Goal: Find specific page/section

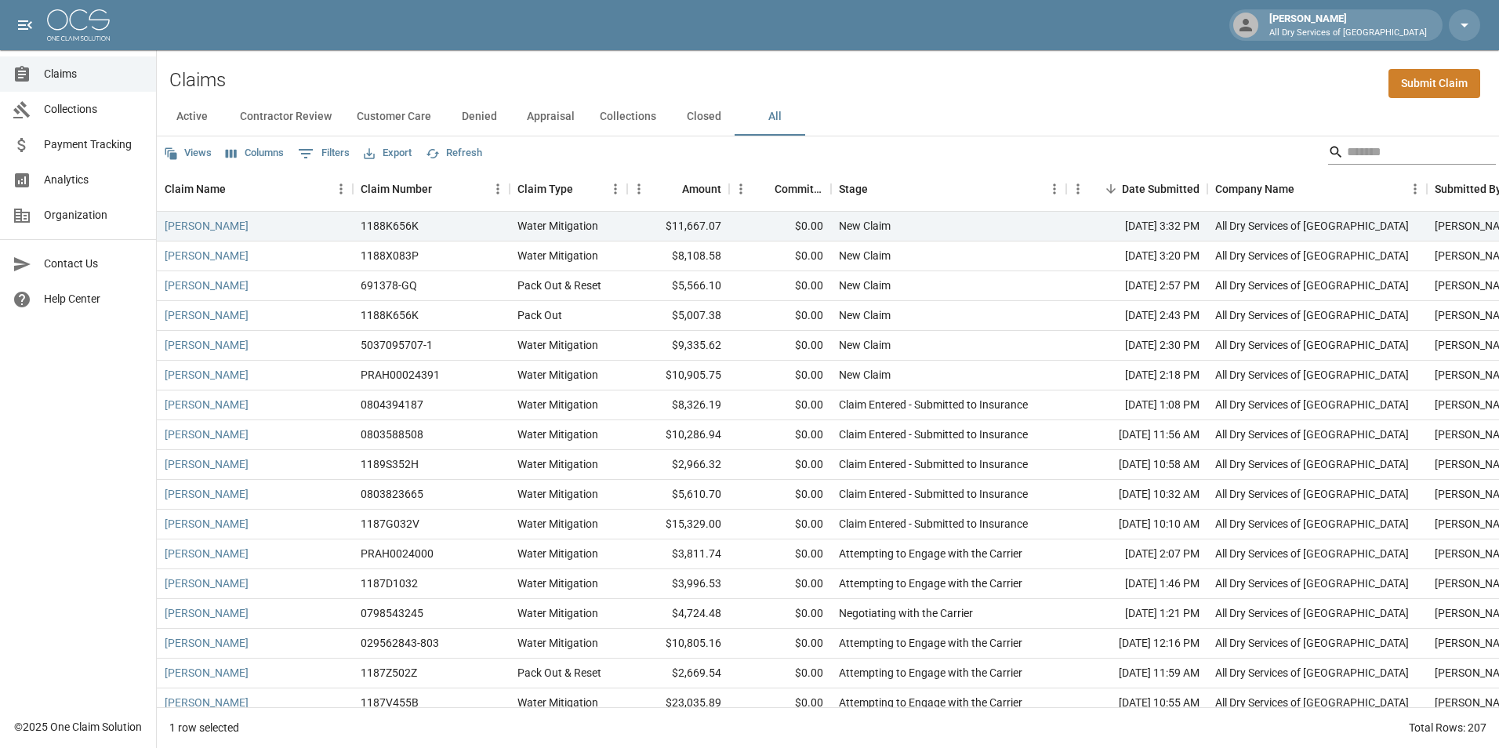
click at [1370, 147] on input "Search" at bounding box center [1409, 152] width 125 height 25
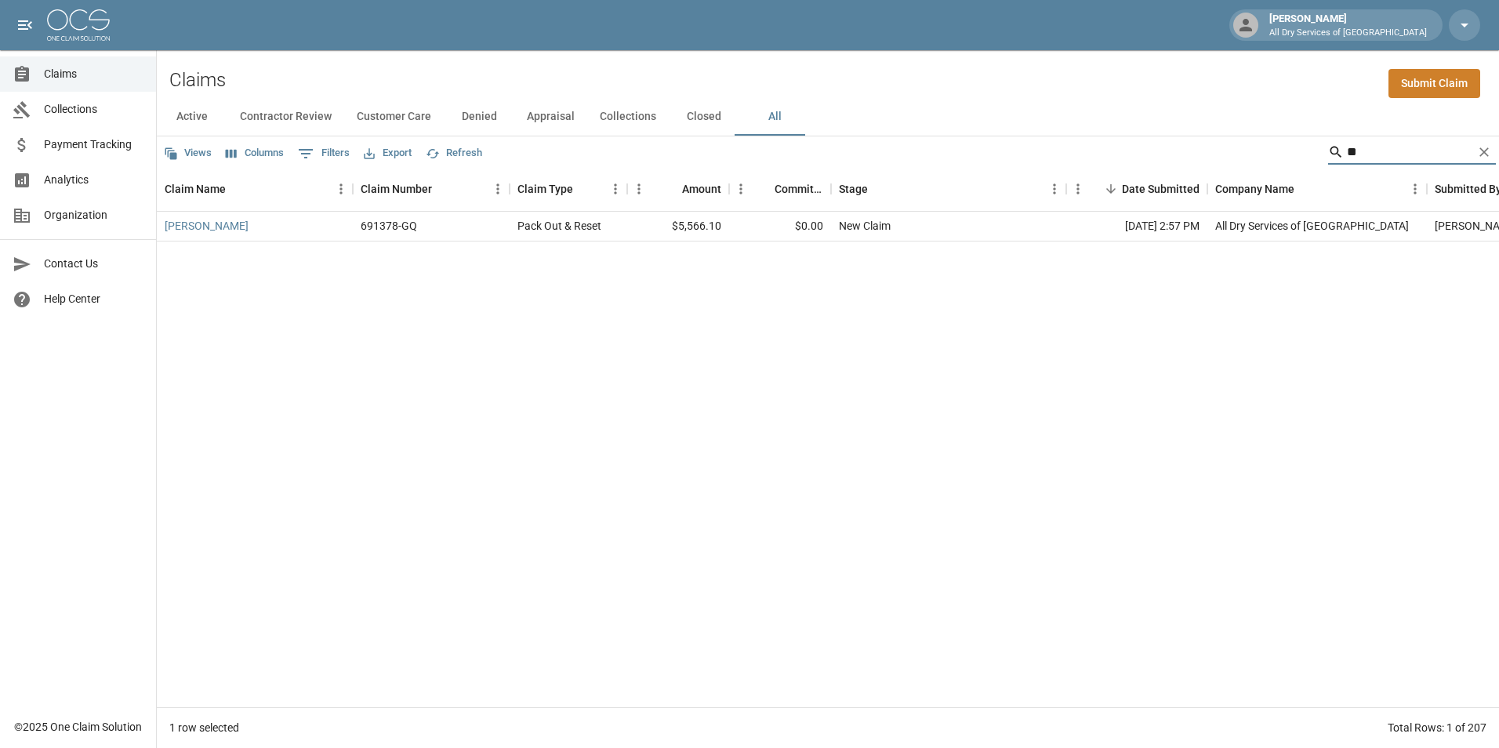
type input "*"
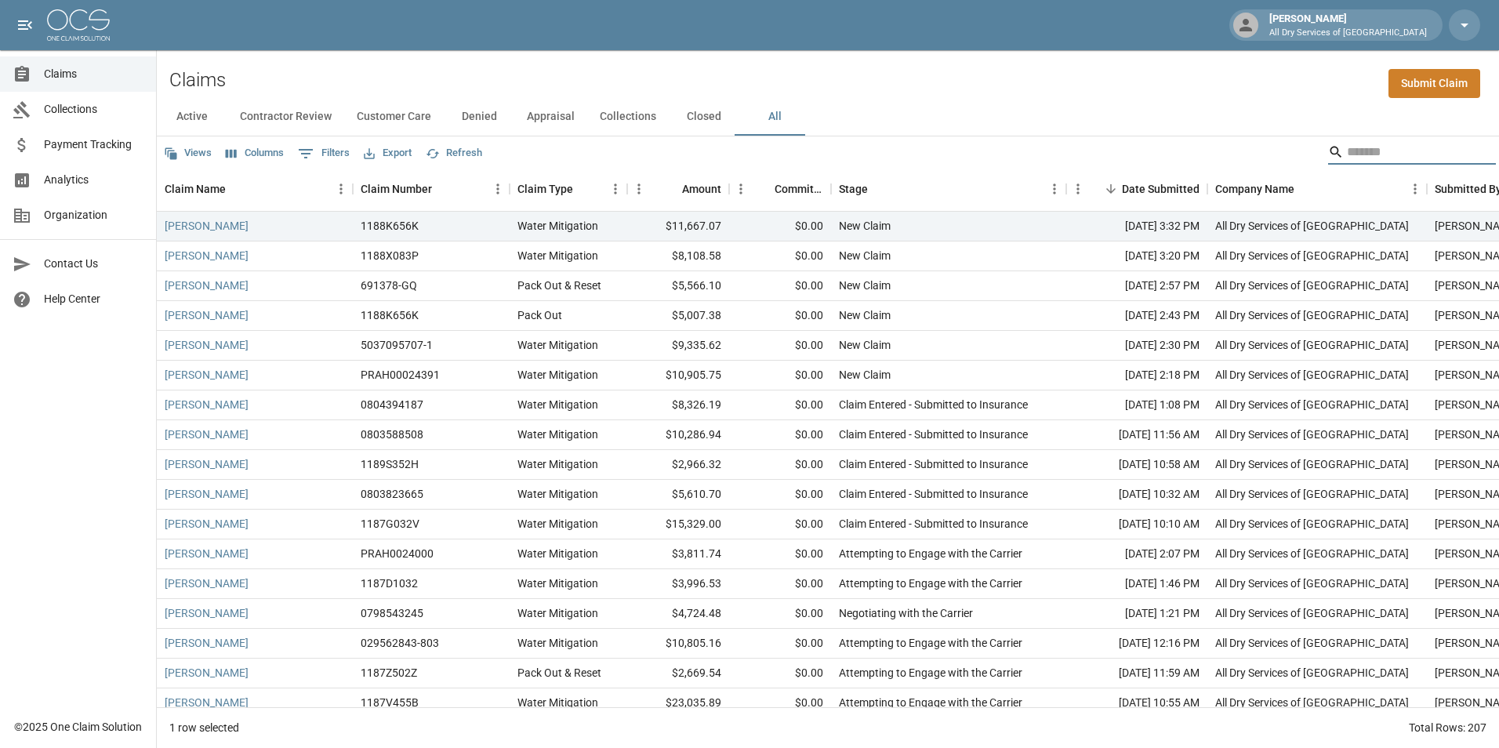
click at [1397, 154] on input "Search" at bounding box center [1409, 152] width 125 height 25
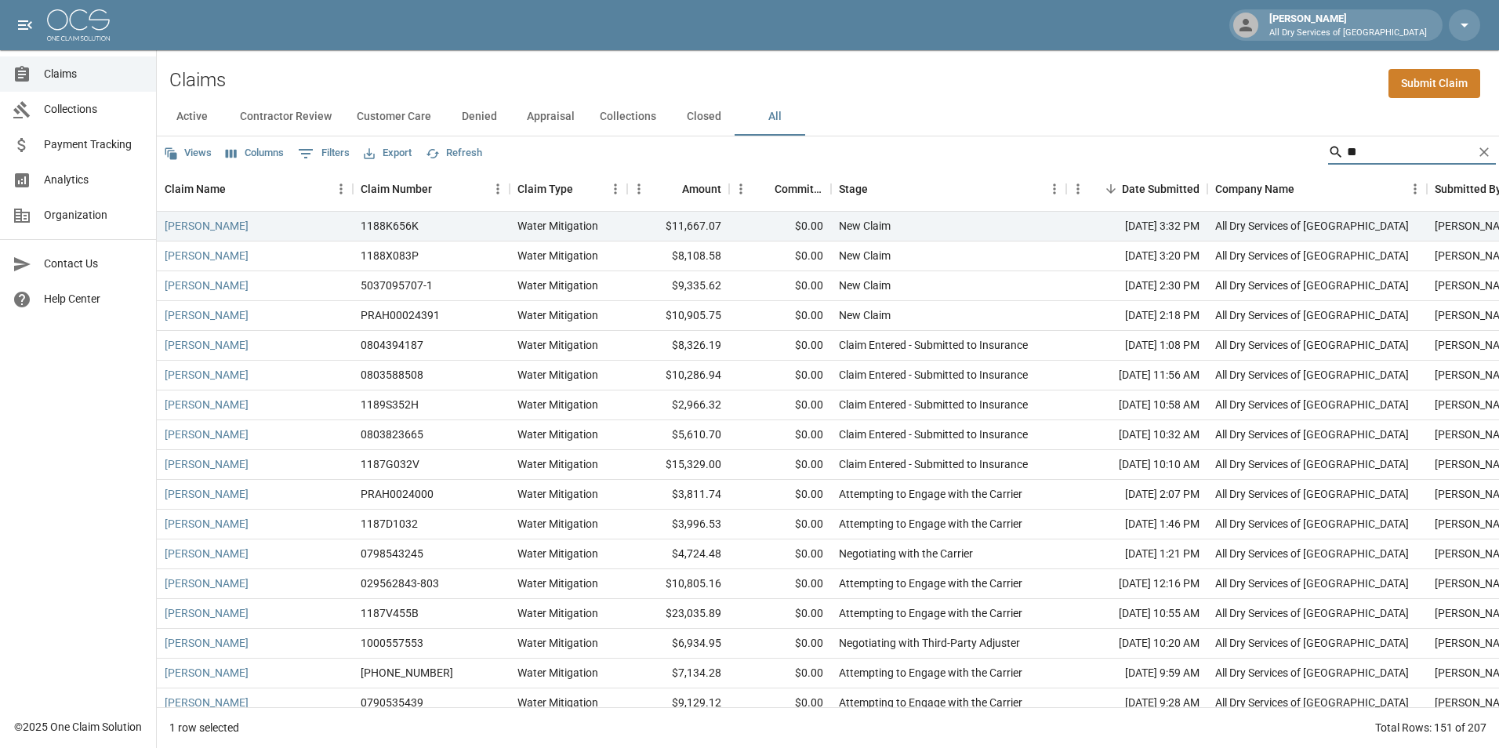
type input "*"
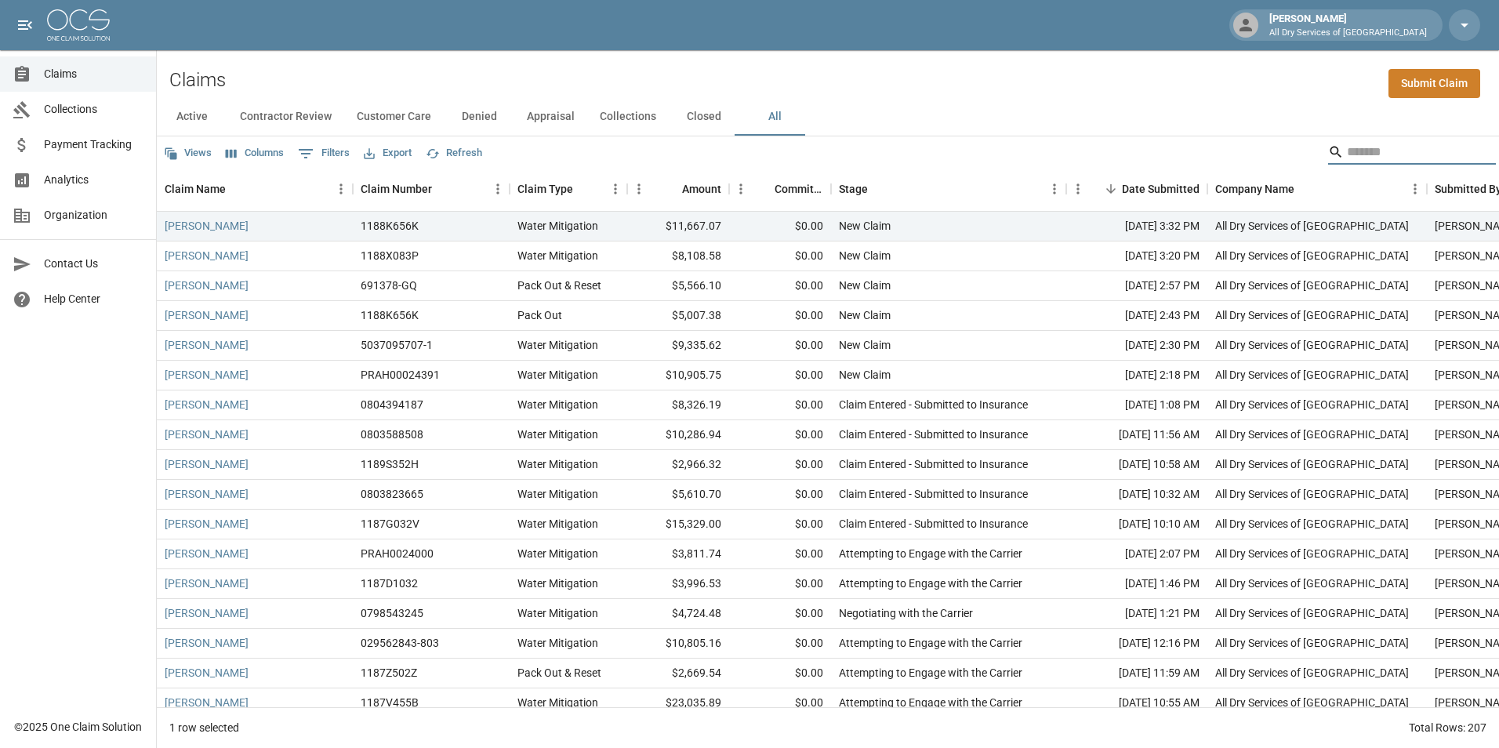
click at [1374, 151] on input "Search" at bounding box center [1409, 152] width 125 height 25
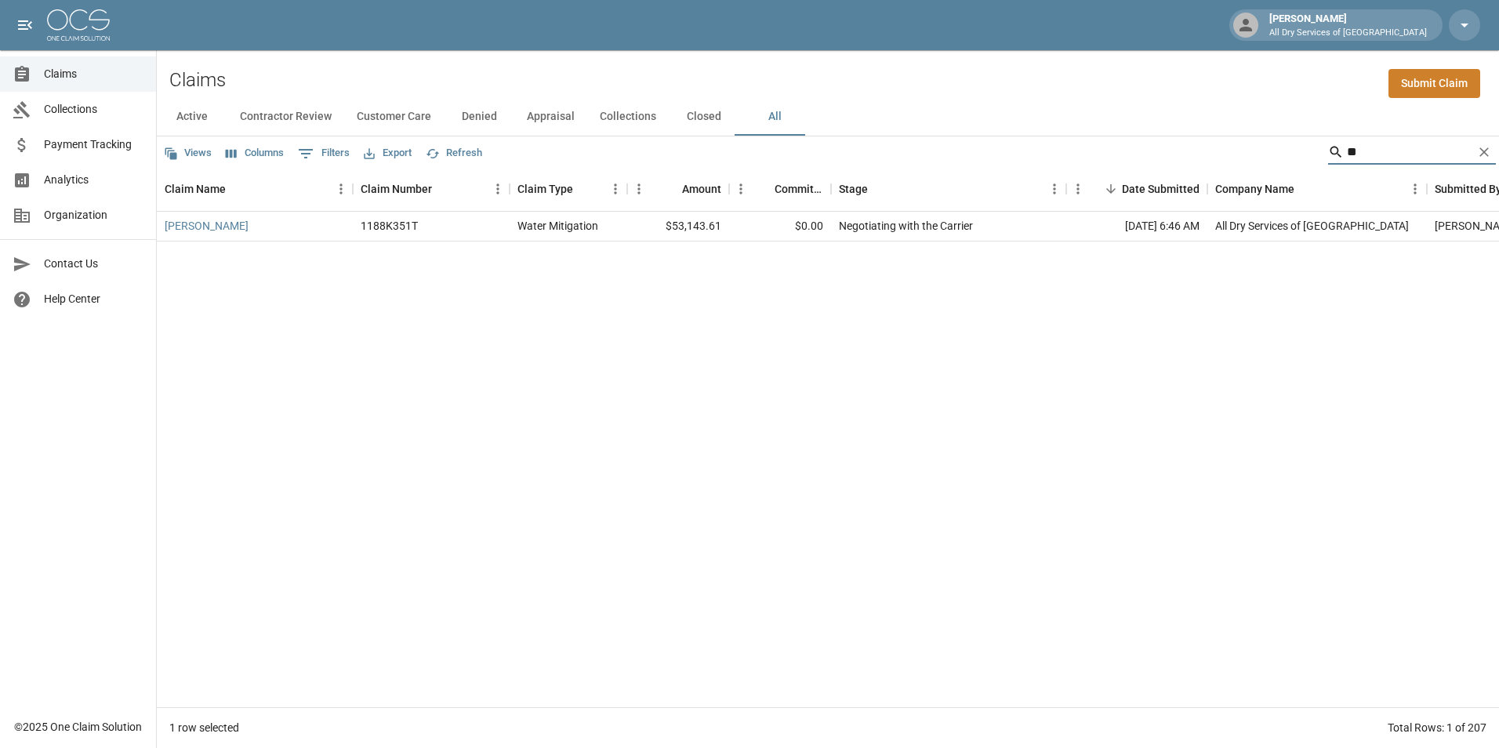
type input "*"
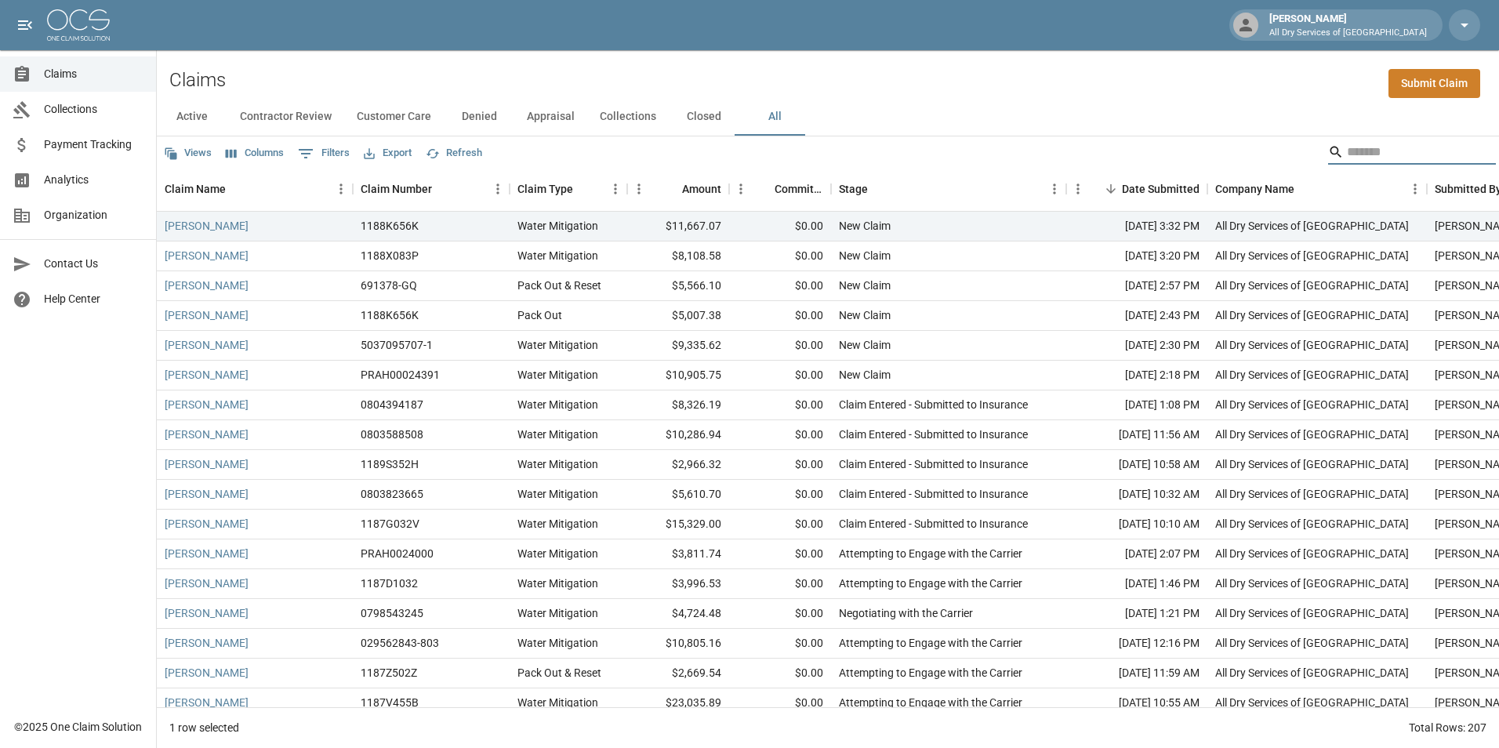
click at [1391, 151] on input "Search" at bounding box center [1409, 152] width 125 height 25
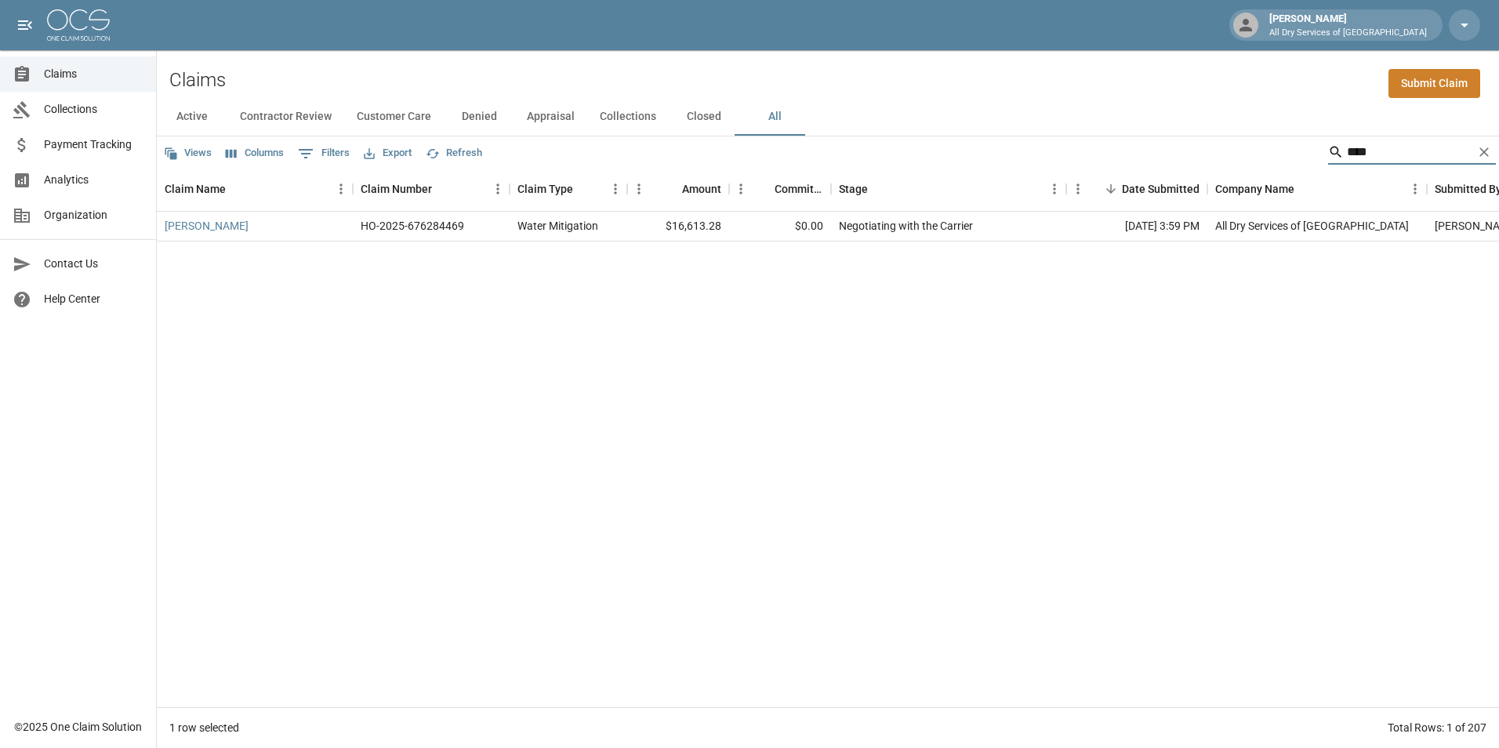
click at [1368, 152] on input "****" at bounding box center [1409, 152] width 125 height 25
type input "*"
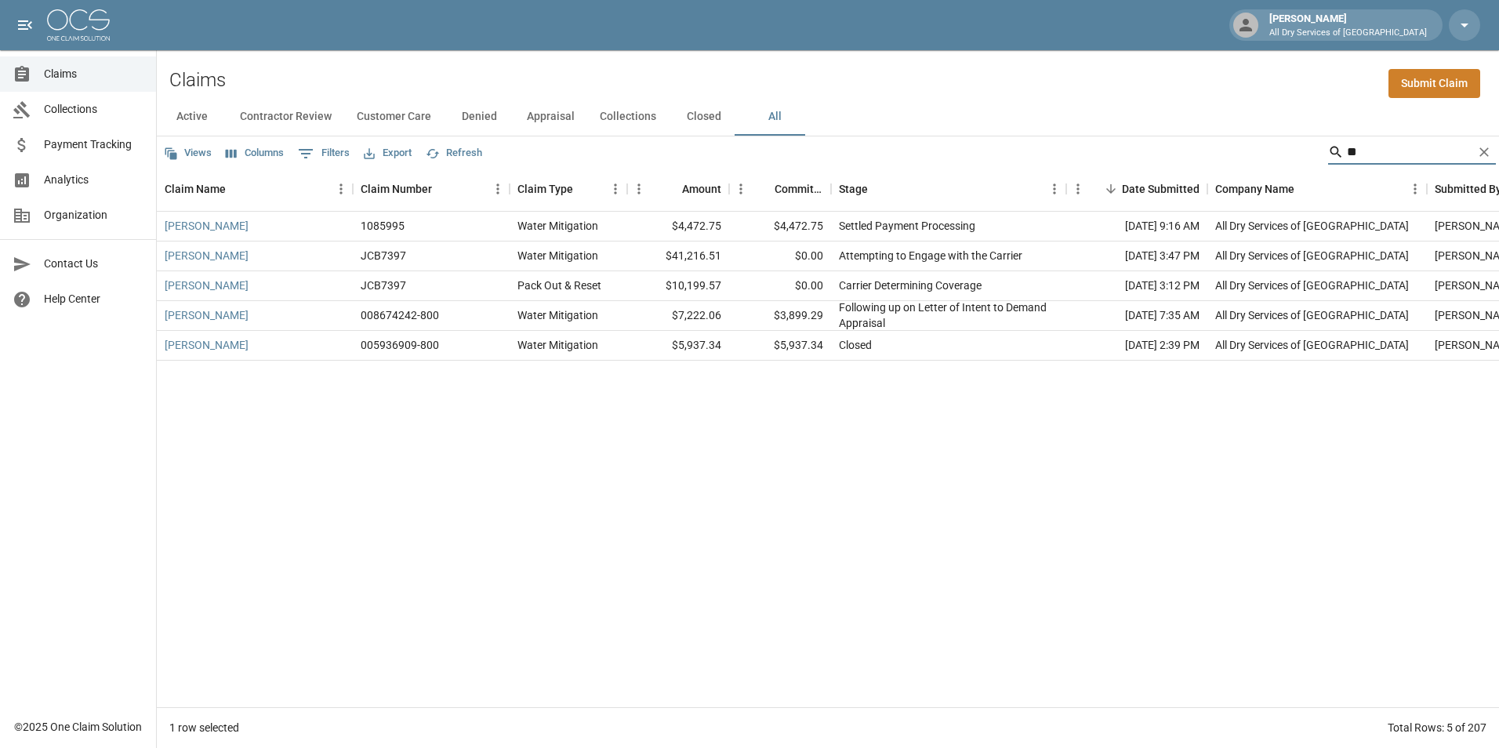
type input "*"
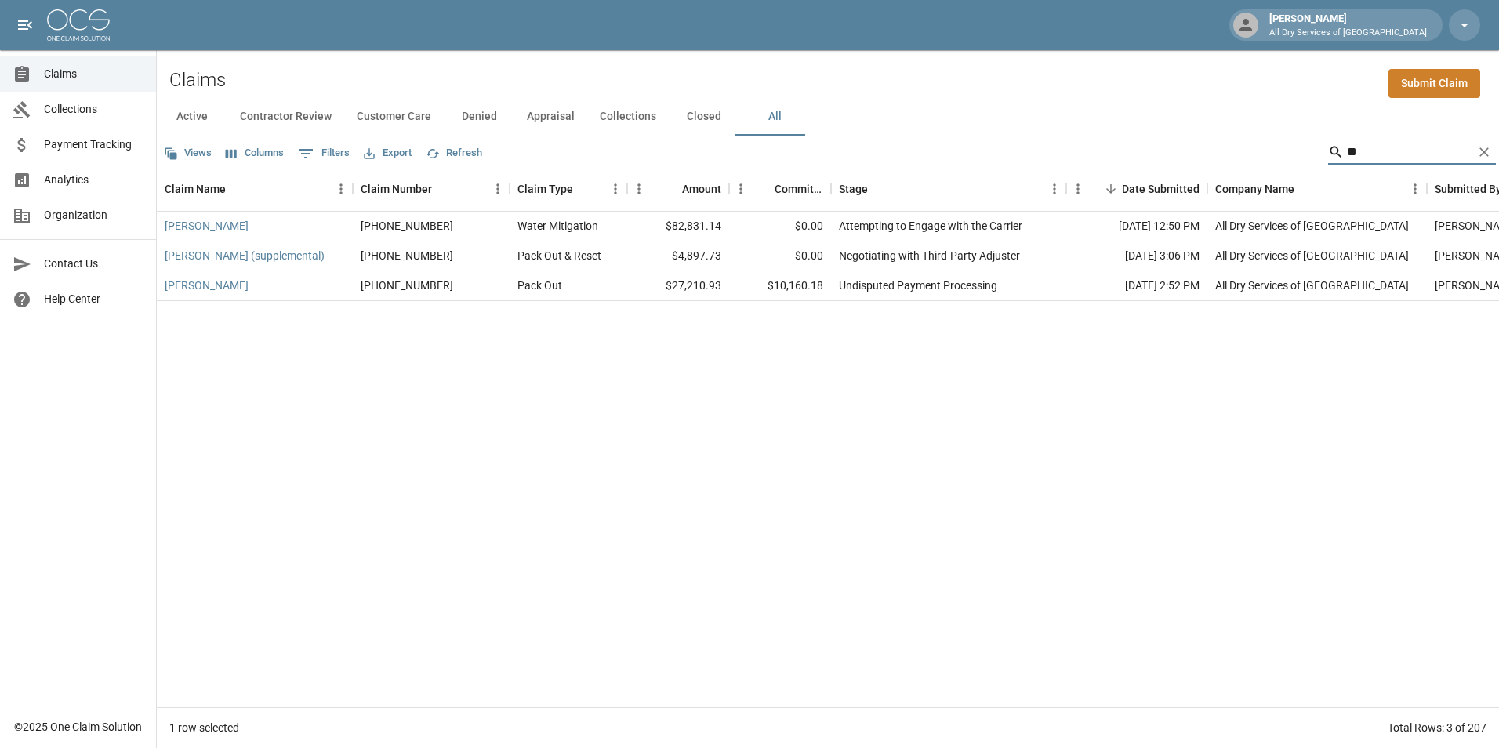
type input "*"
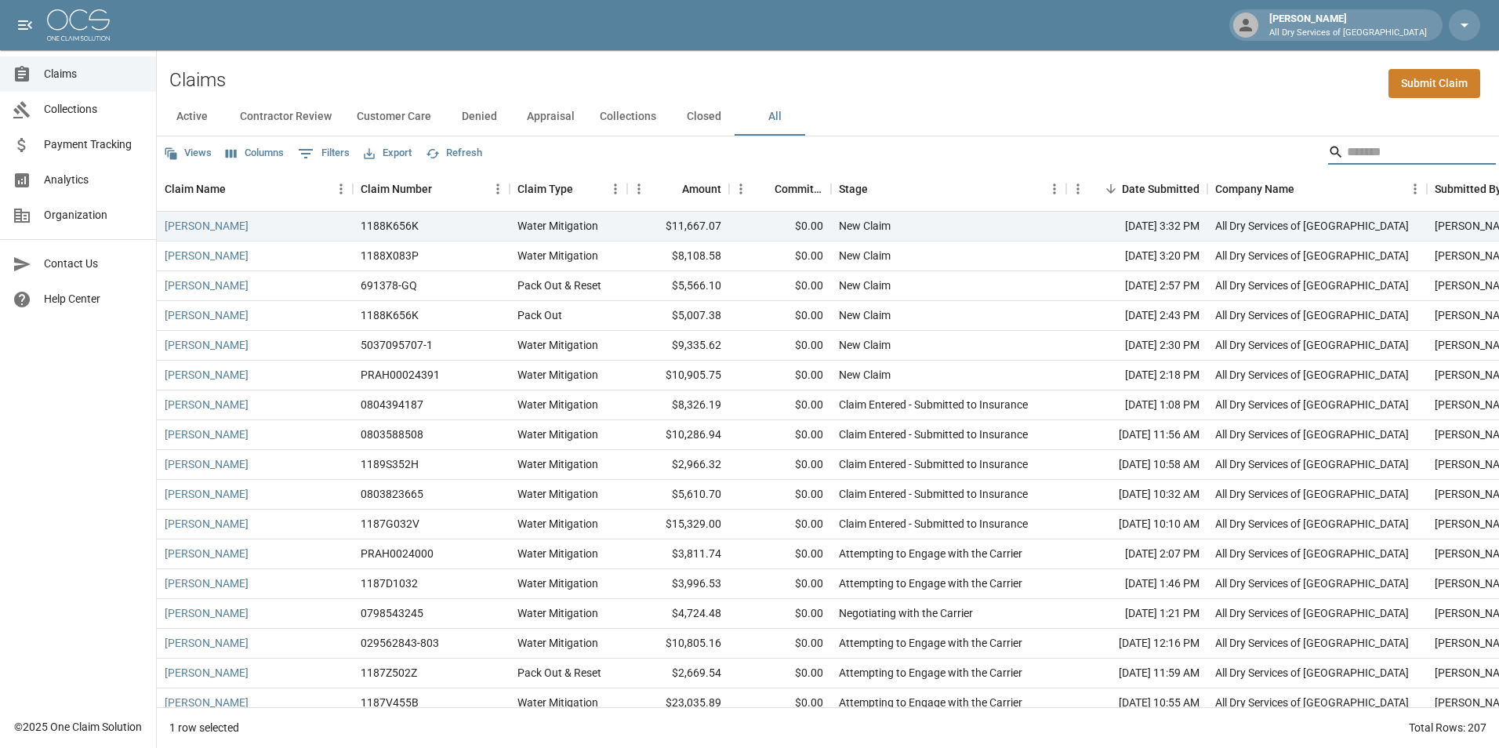
click at [1361, 161] on input "Search" at bounding box center [1409, 152] width 125 height 25
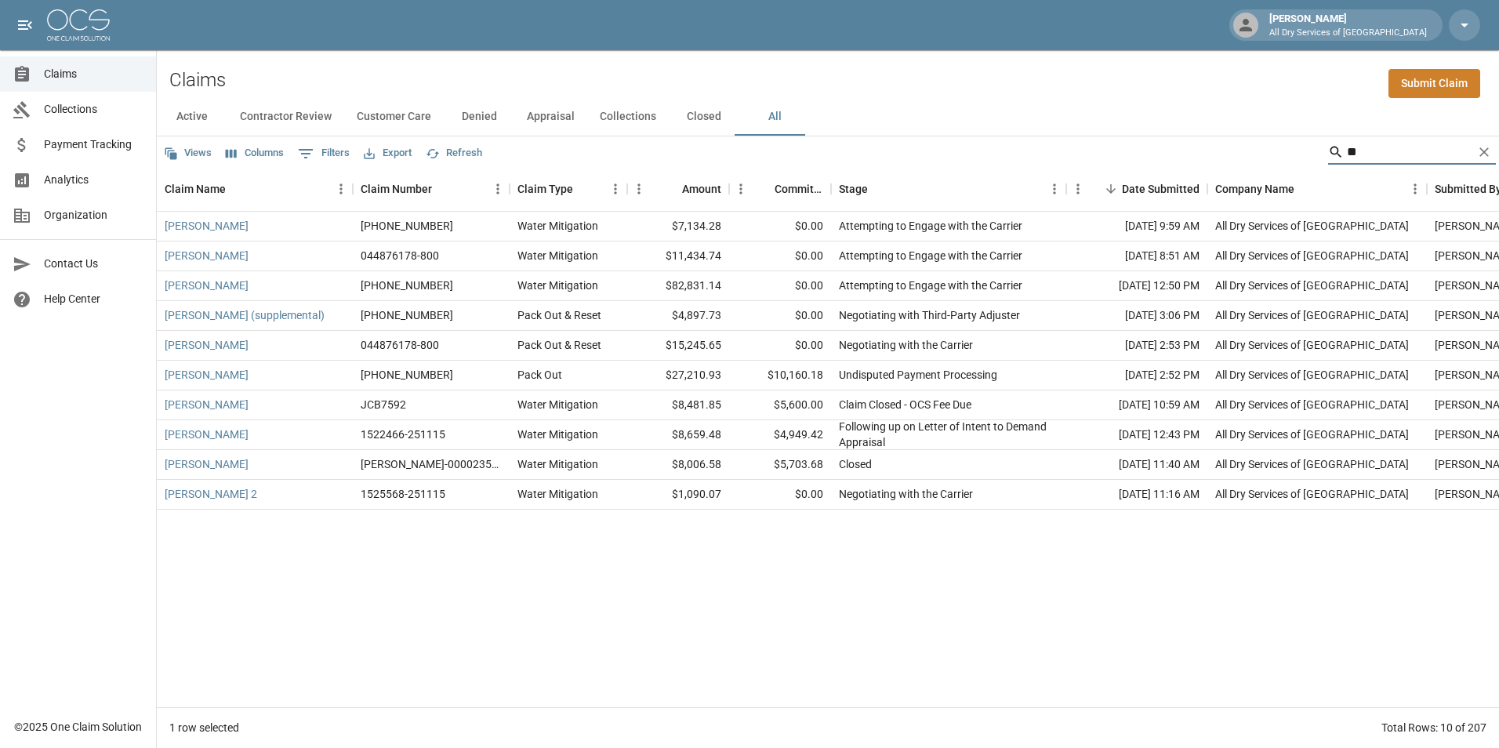
type input "*"
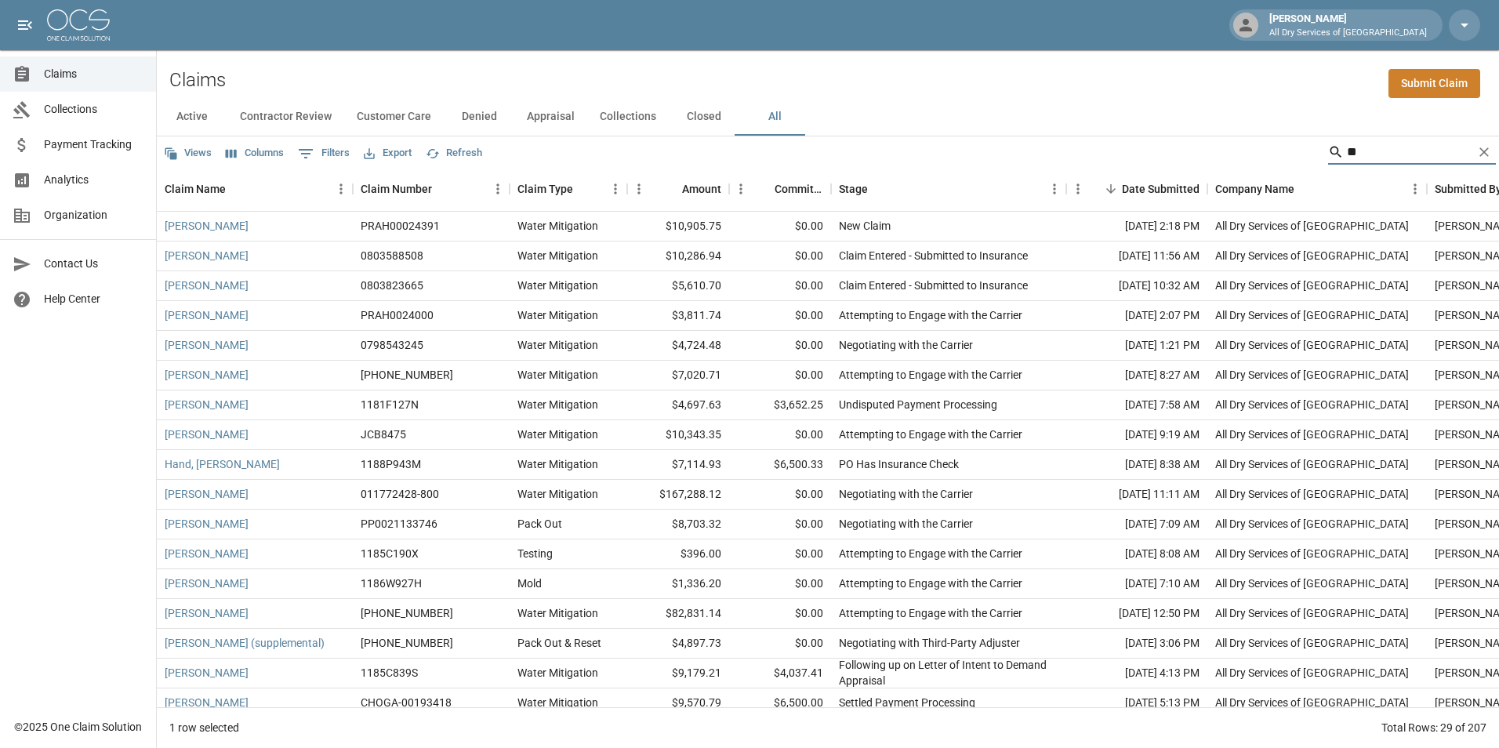
type input "*"
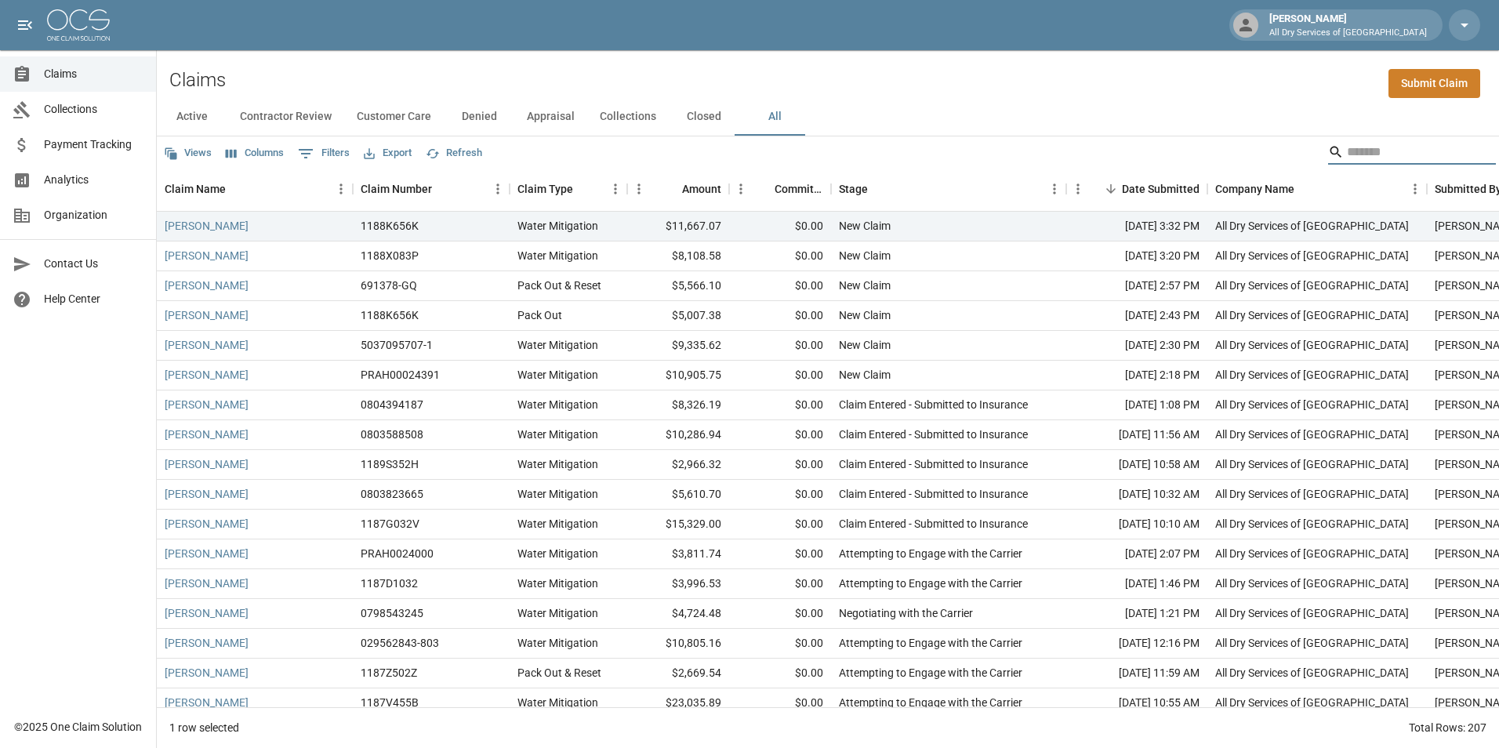
click at [1402, 157] on input "Search" at bounding box center [1409, 152] width 125 height 25
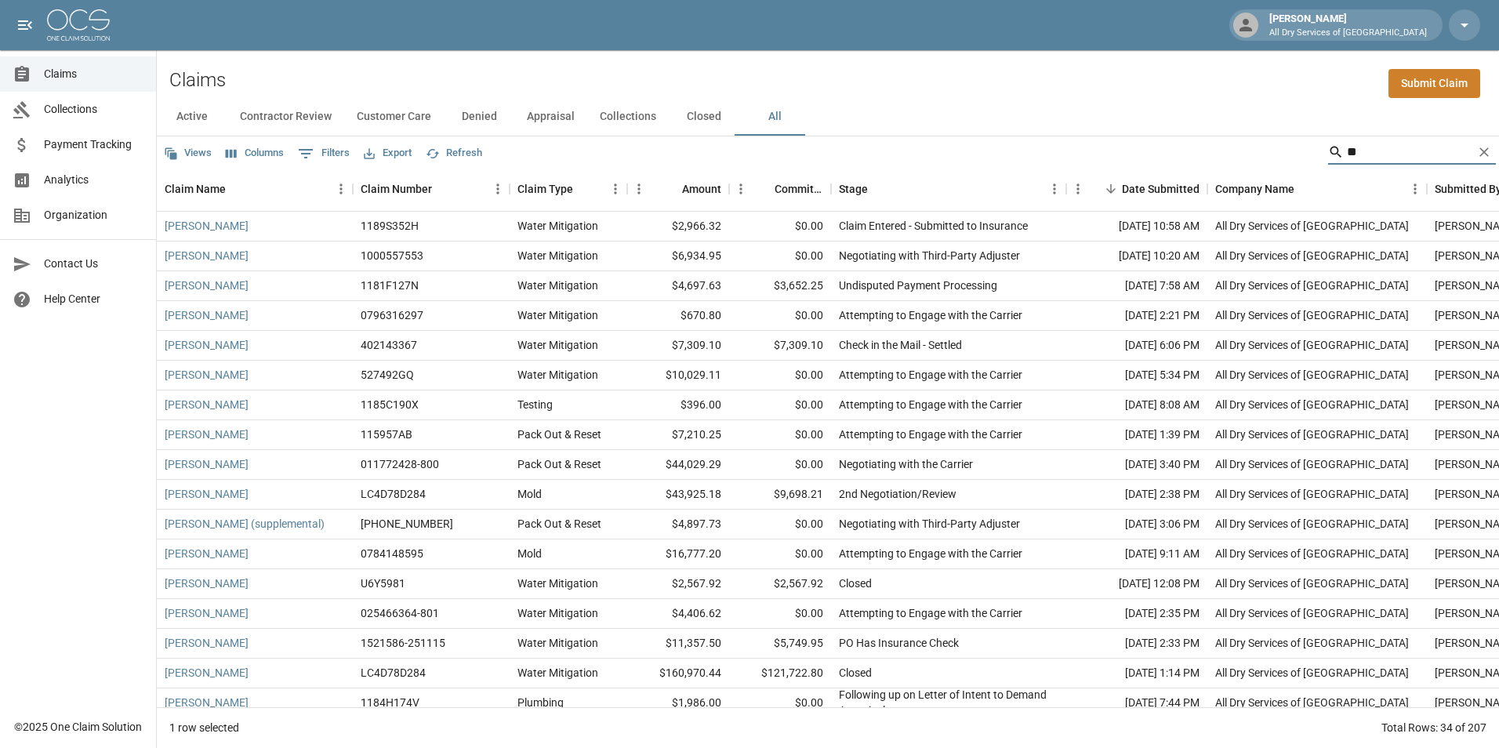
type input "*"
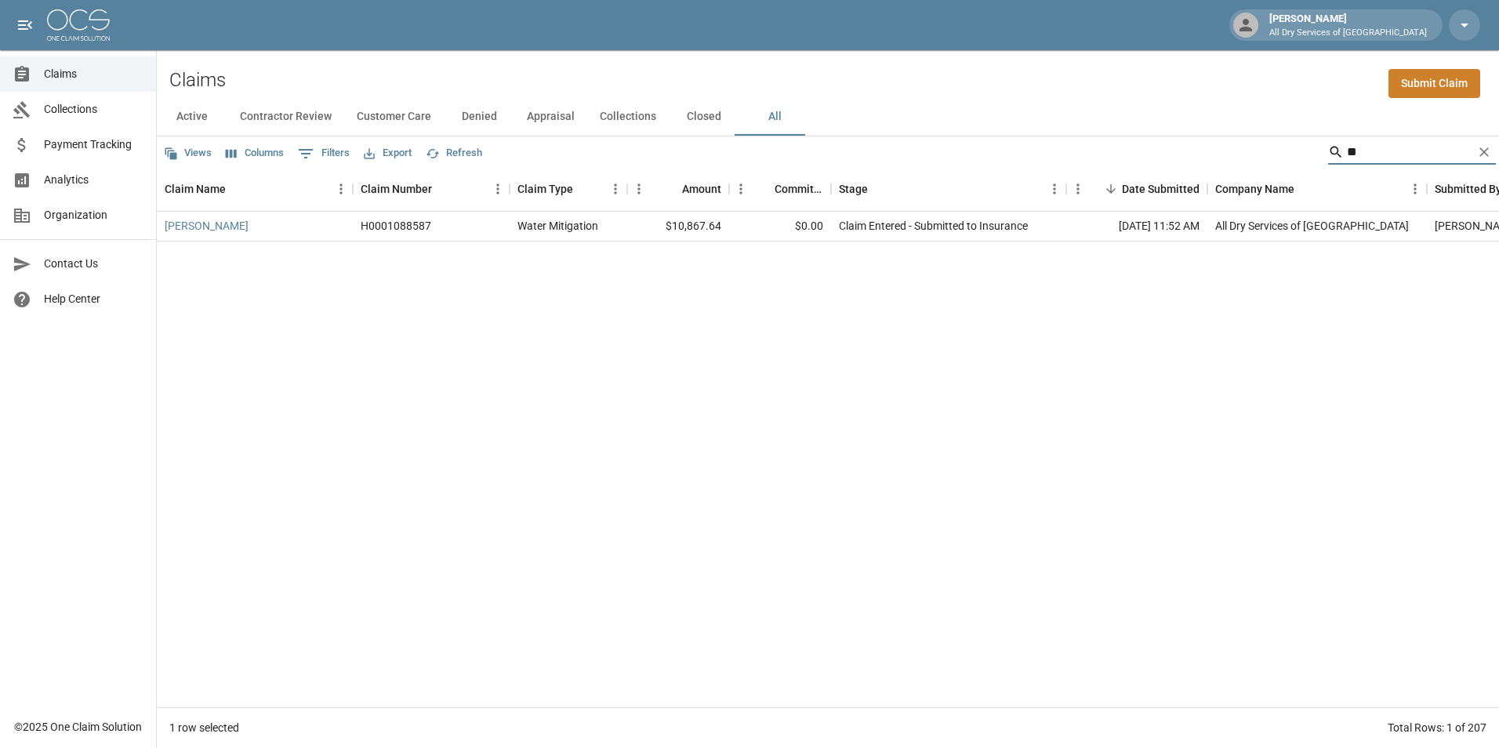
type input "*"
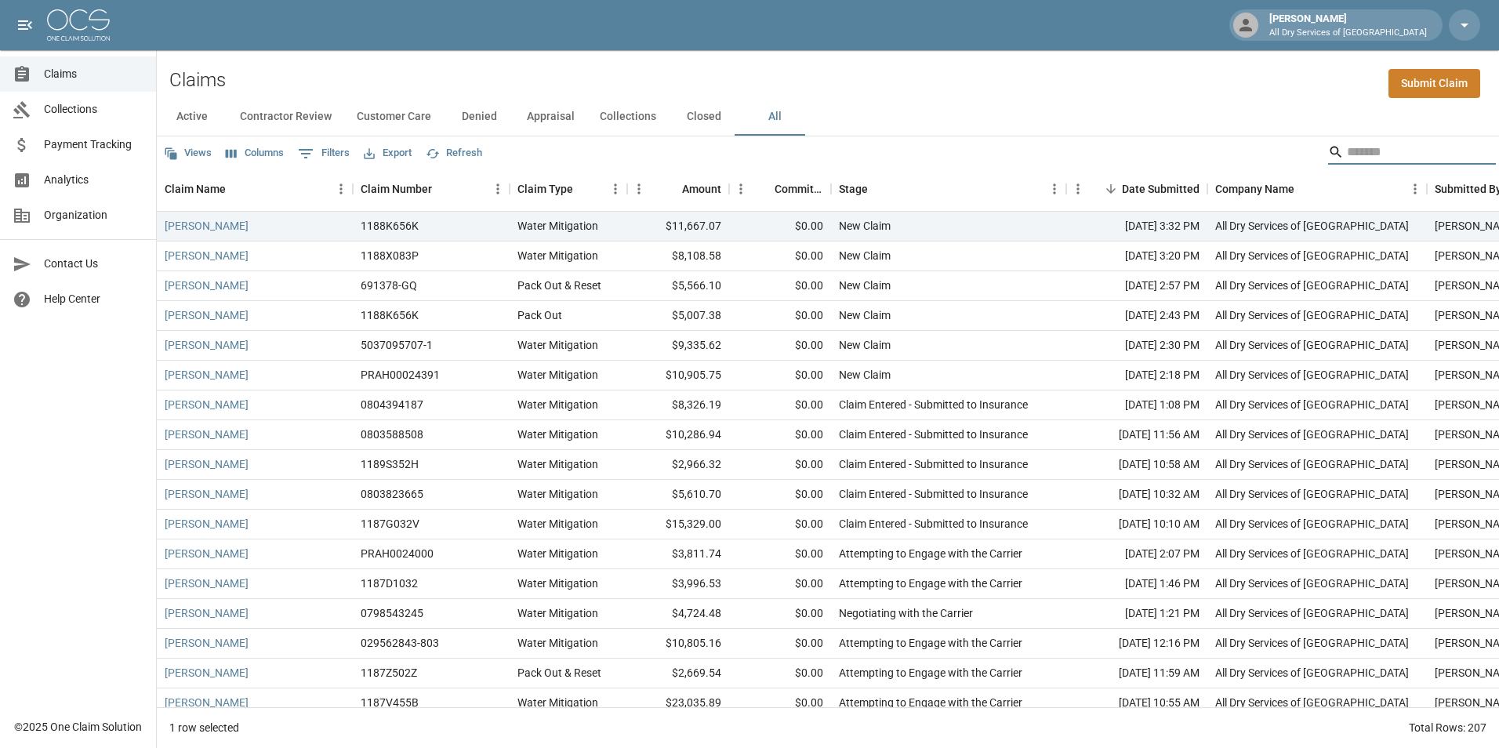
click at [1365, 148] on input "Search" at bounding box center [1409, 152] width 125 height 25
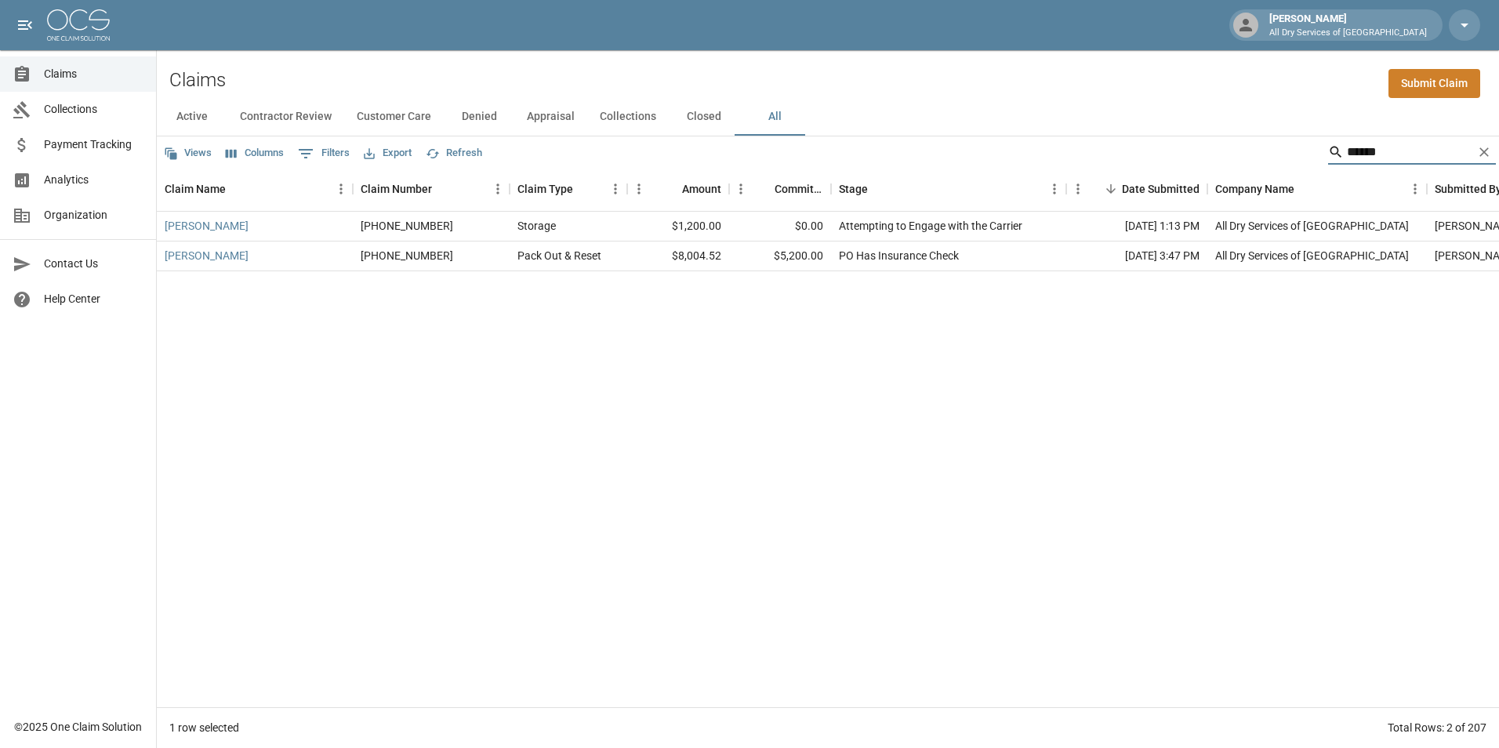
click at [1317, 93] on div "Claims Submit Claim" at bounding box center [828, 74] width 1343 height 48
click at [1398, 152] on input "******" at bounding box center [1409, 152] width 125 height 25
type input "*"
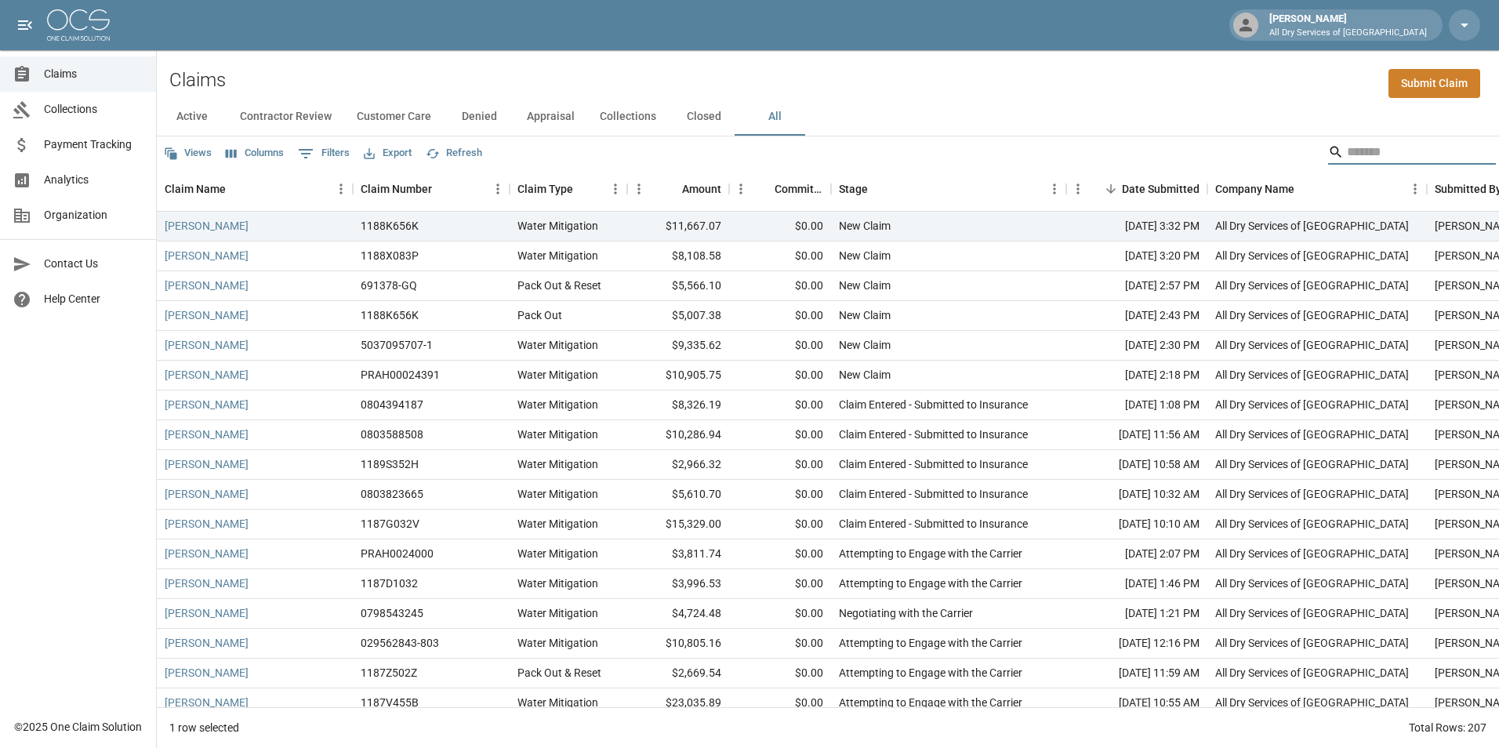
click at [1347, 151] on input "Search" at bounding box center [1409, 152] width 125 height 25
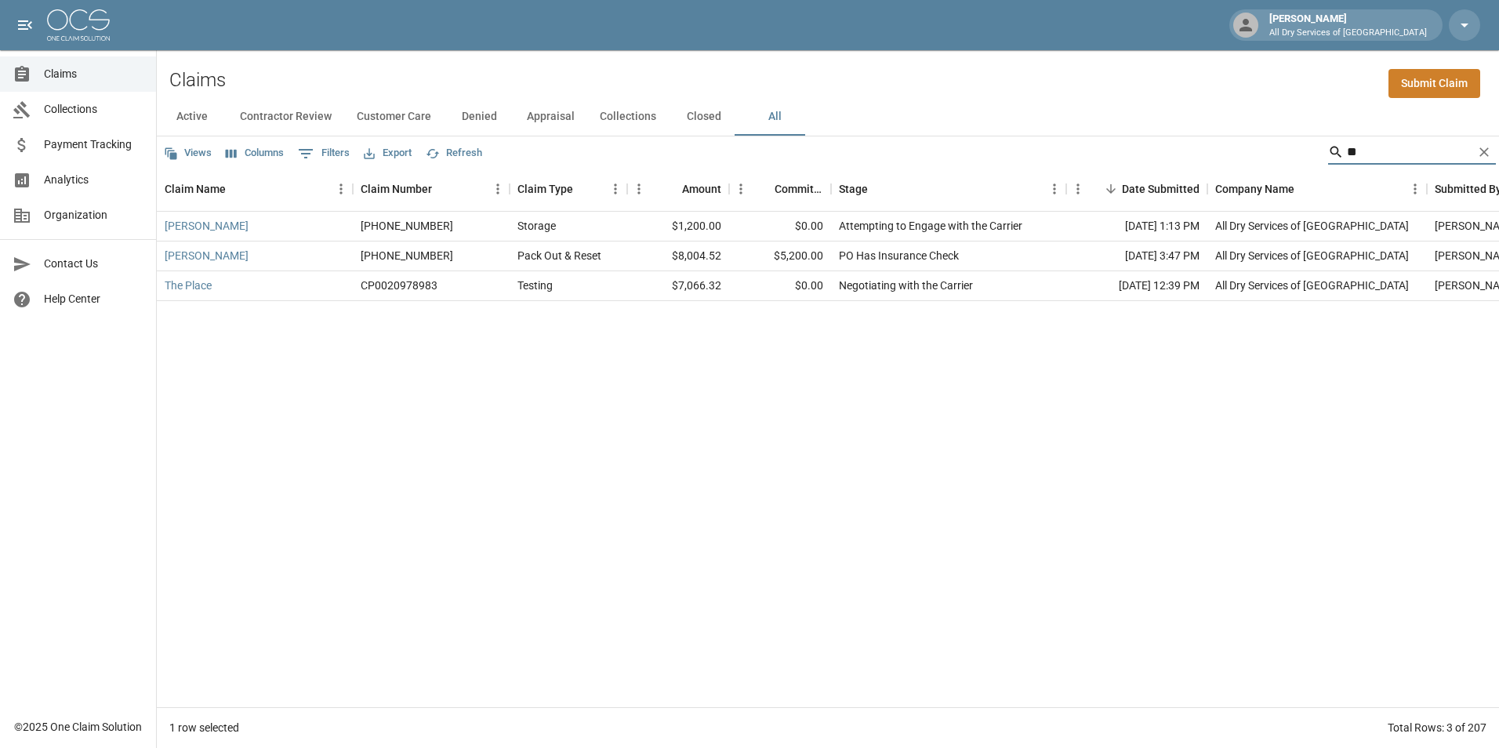
type input "*"
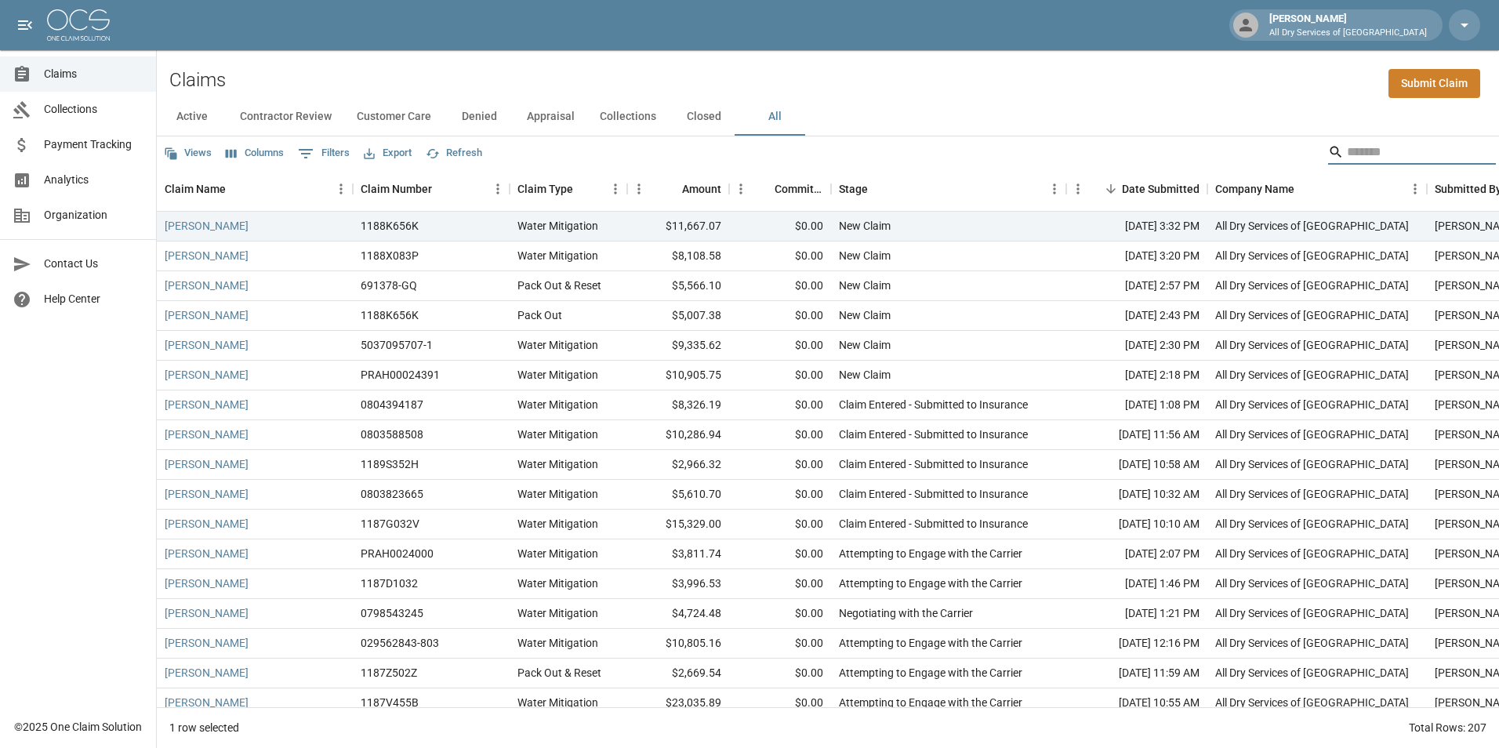
click at [933, 111] on div "Active Contractor Review Customer Care Denied Appraisal Collections Closed All" at bounding box center [828, 117] width 1343 height 38
